Goal: Information Seeking & Learning: Understand process/instructions

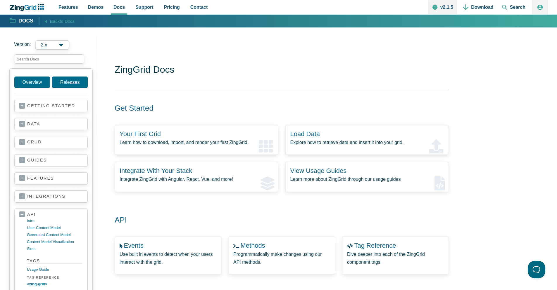
scroll to position [140, 0]
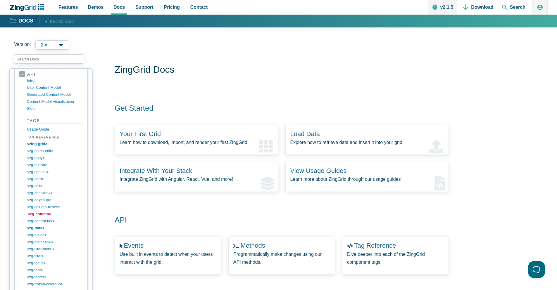
click at [40, 215] on link "<zg-column>" at bounding box center [56, 214] width 56 height 7
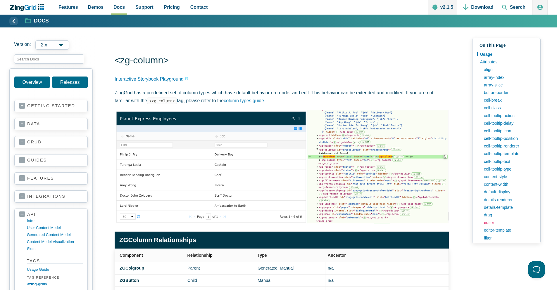
scroll to position [35, 0]
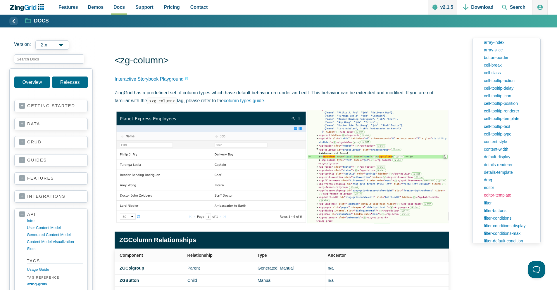
click at [499, 196] on link "editor-template" at bounding box center [508, 196] width 55 height 8
